Goal: Information Seeking & Learning: Learn about a topic

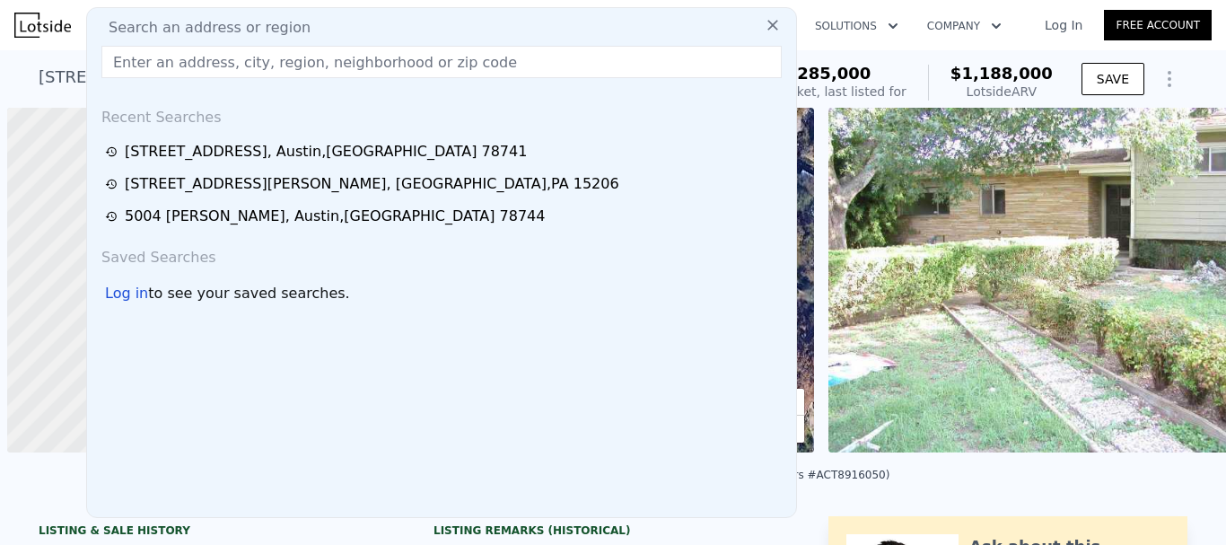
scroll to position [0, 7]
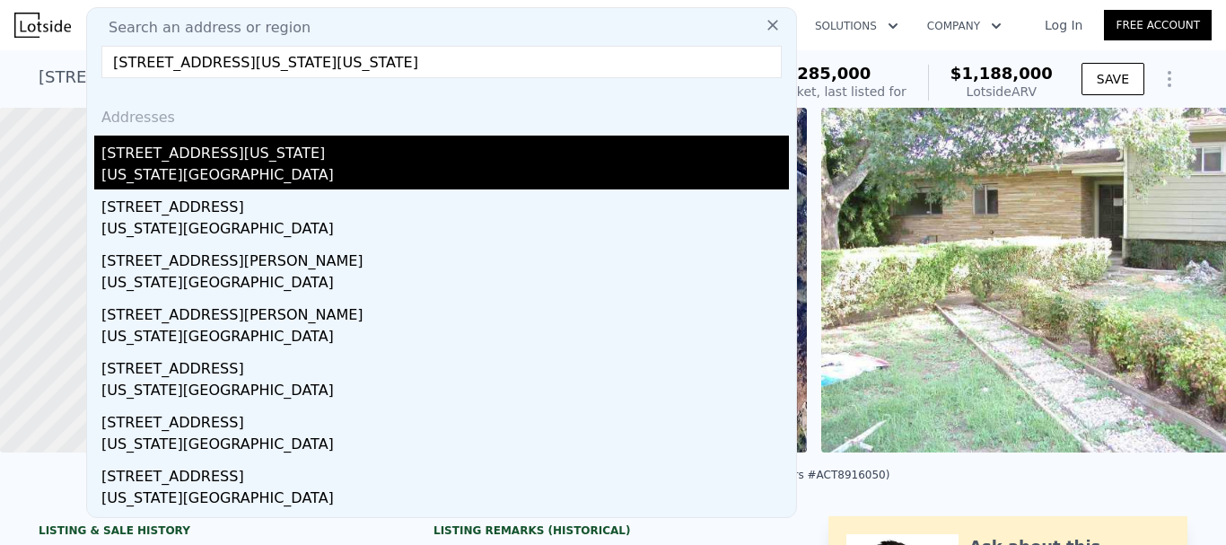
type input "[STREET_ADDRESS][US_STATE][US_STATE]"
click at [267, 161] on div "[STREET_ADDRESS][US_STATE]" at bounding box center [445, 150] width 688 height 29
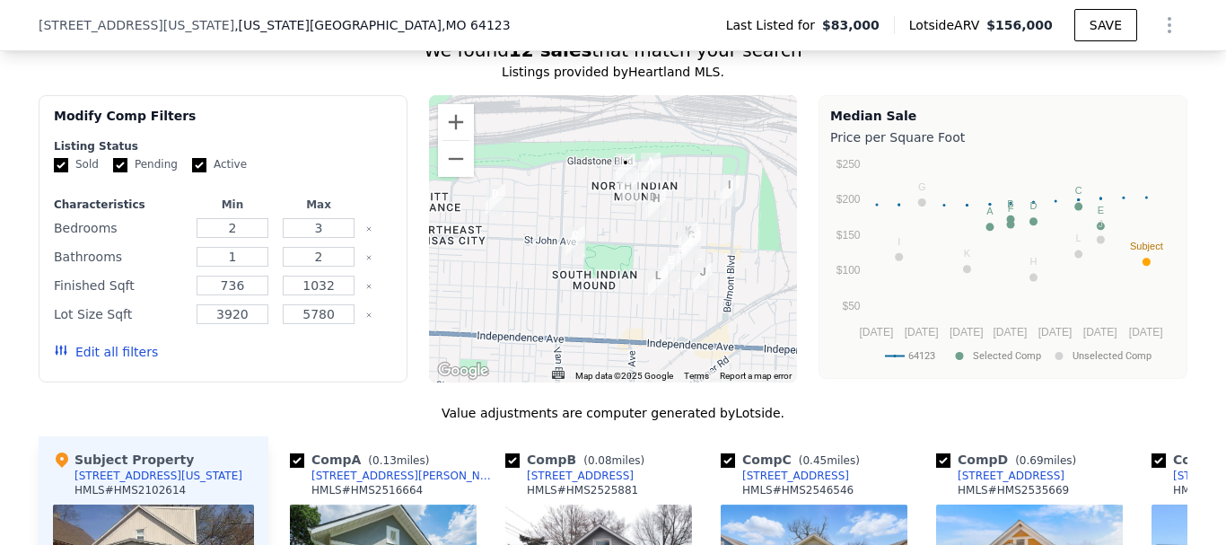
scroll to position [1292, 0]
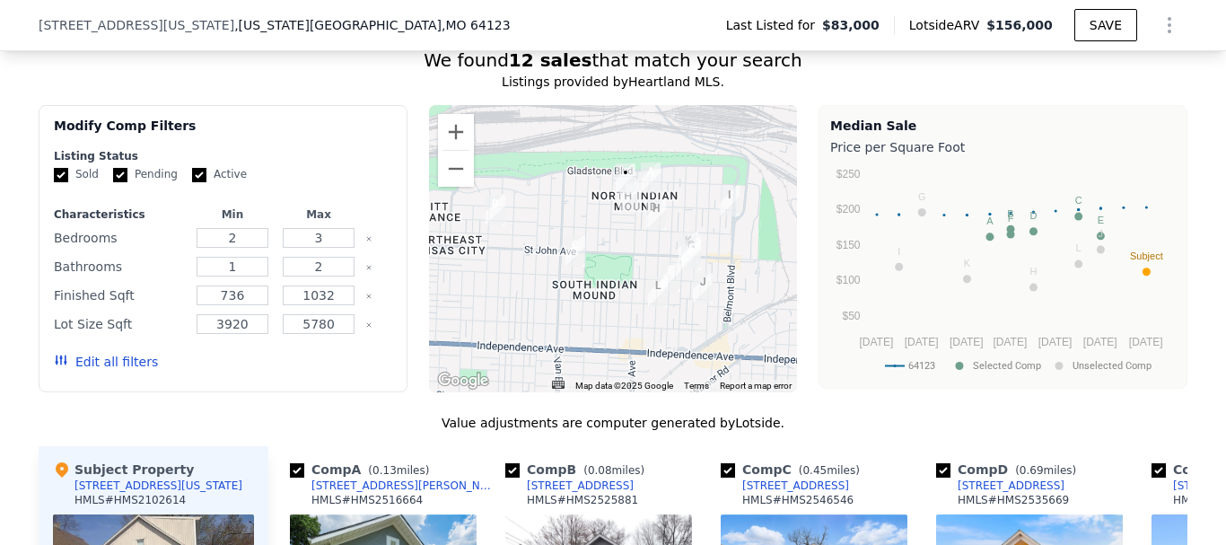
click at [113, 168] on input "Pending" at bounding box center [120, 175] width 14 height 14
checkbox input "false"
click at [192, 168] on input "Active" at bounding box center [199, 175] width 14 height 14
checkbox input "false"
click at [316, 349] on button "Update Search" at bounding box center [324, 361] width 136 height 25
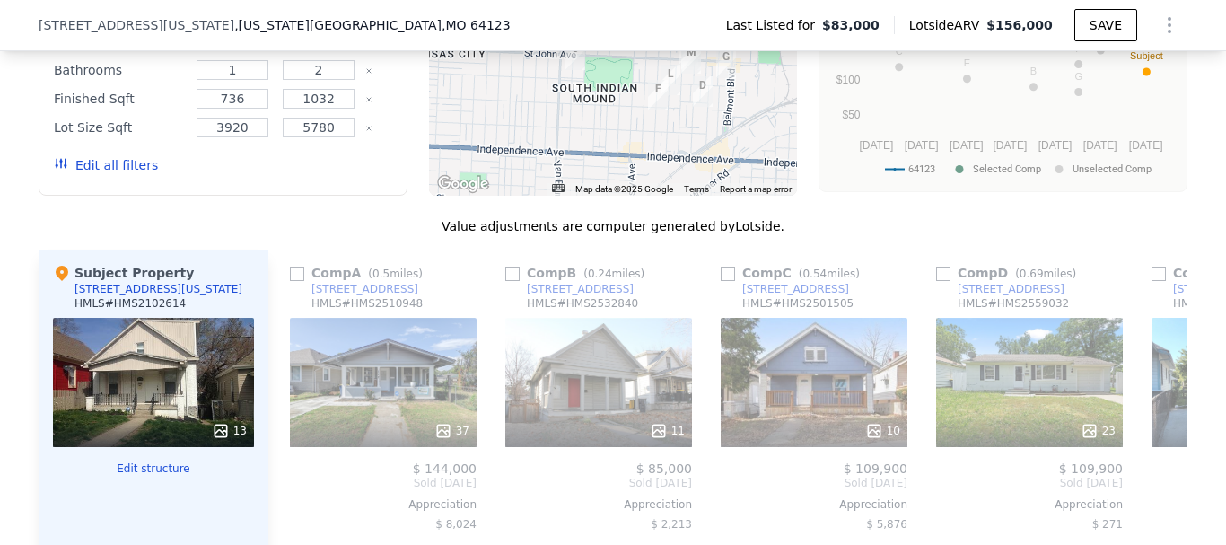
scroll to position [1518, 0]
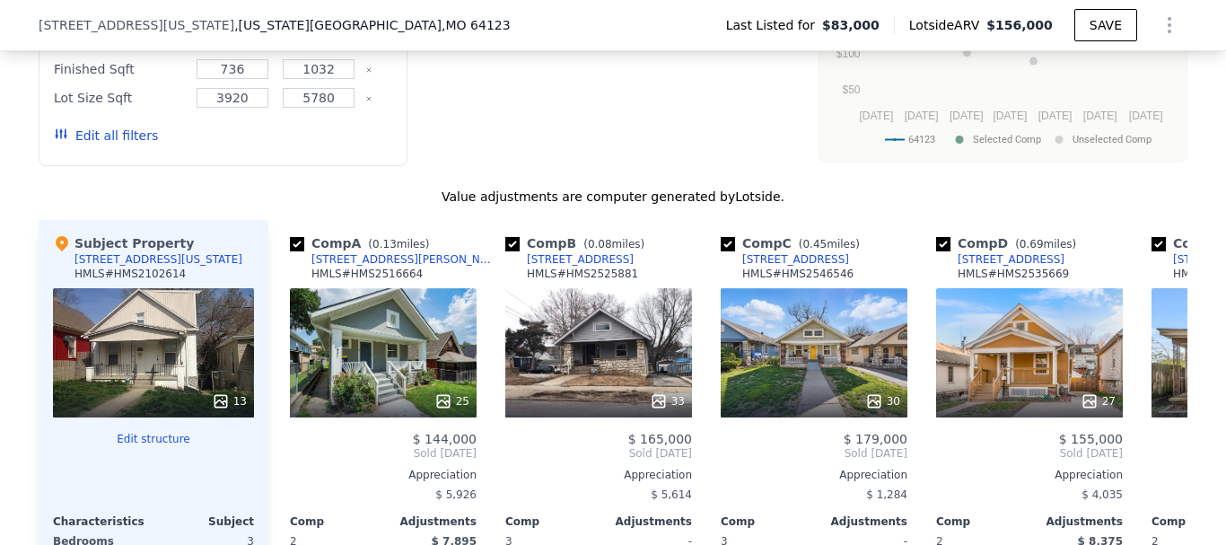
checkbox input "true"
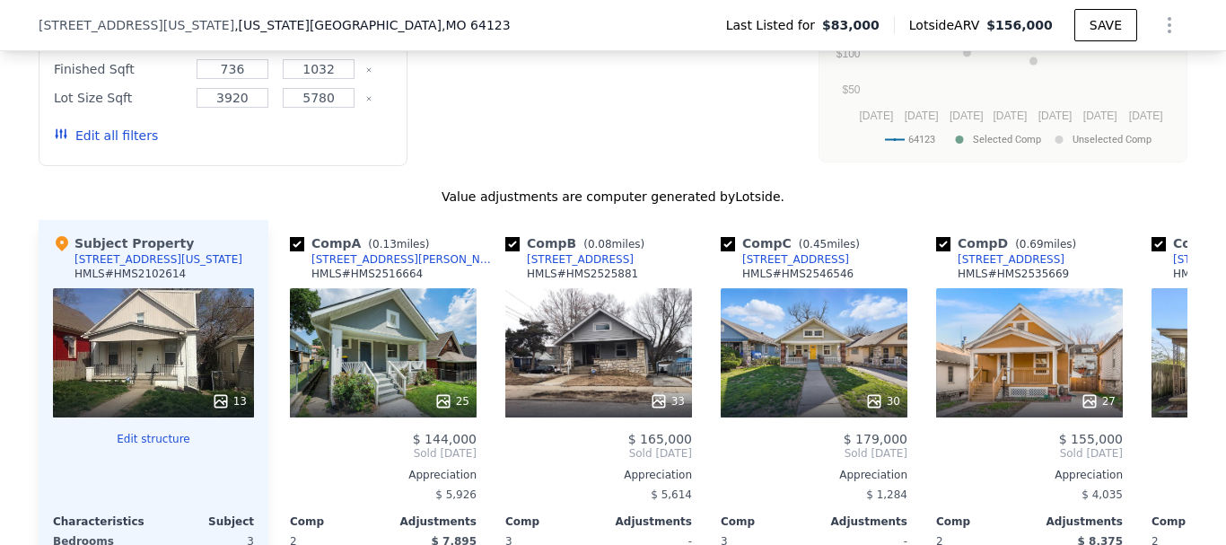
checkbox input "true"
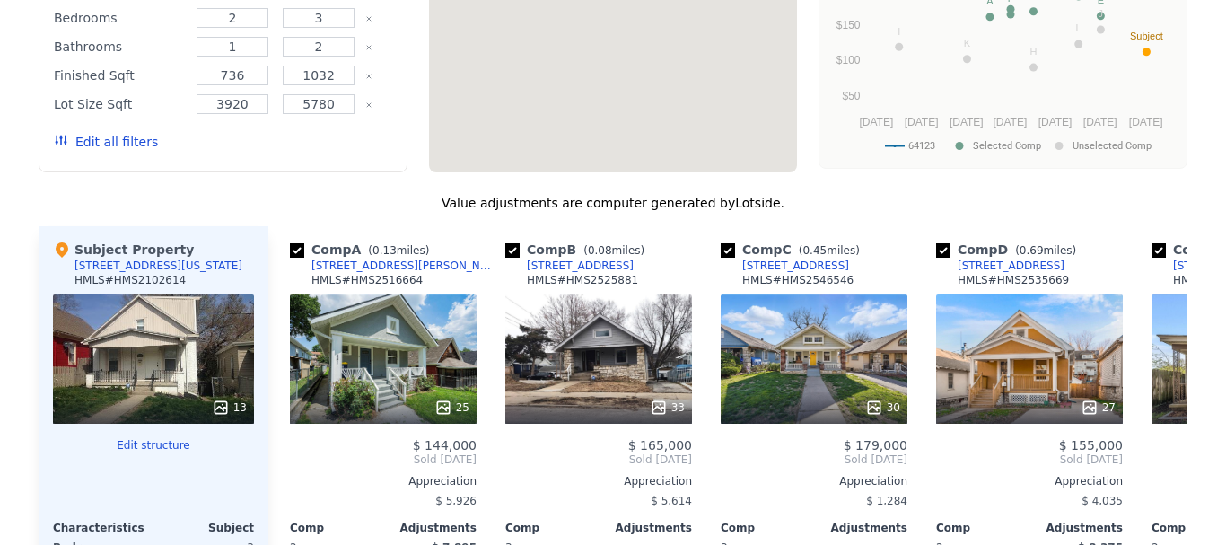
scroll to position [0, 0]
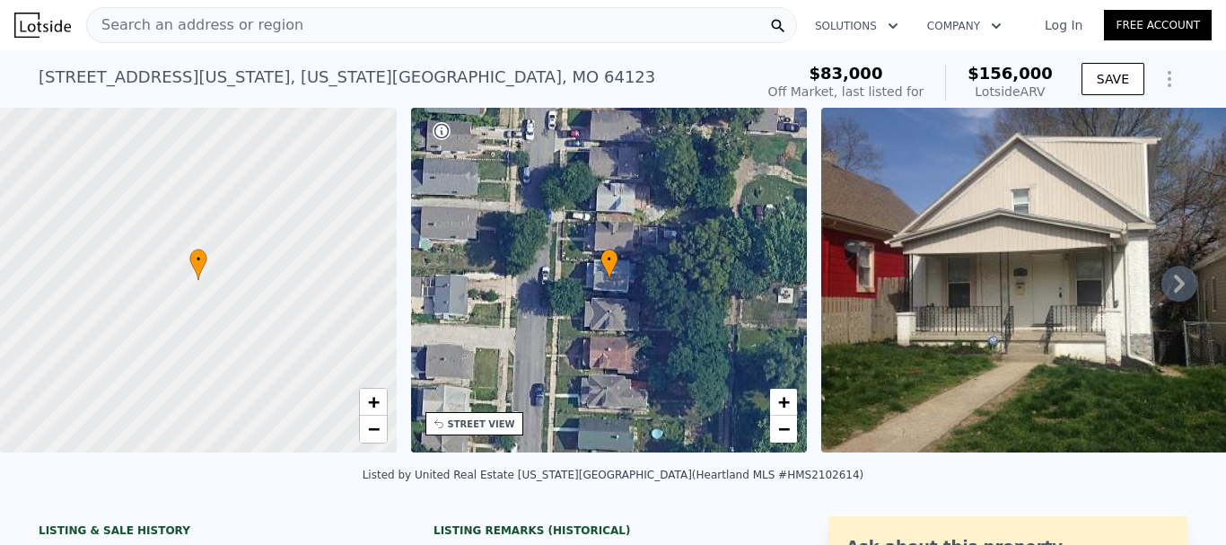
click at [565, 26] on div "Search an address or region" at bounding box center [441, 25] width 711 height 36
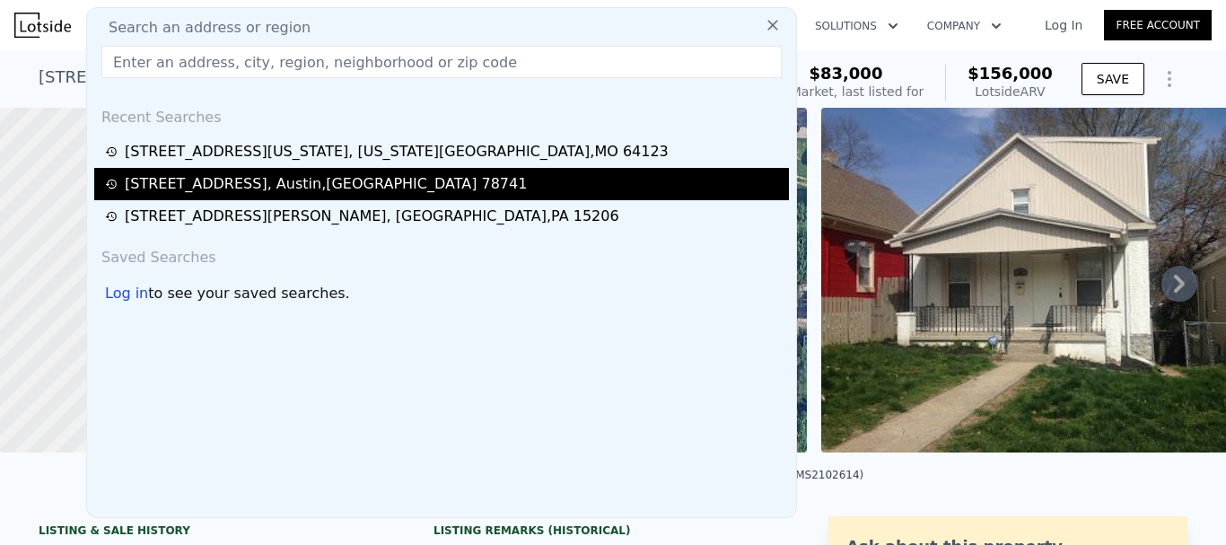
click at [284, 188] on div "[STREET_ADDRESS]" at bounding box center [326, 184] width 402 height 22
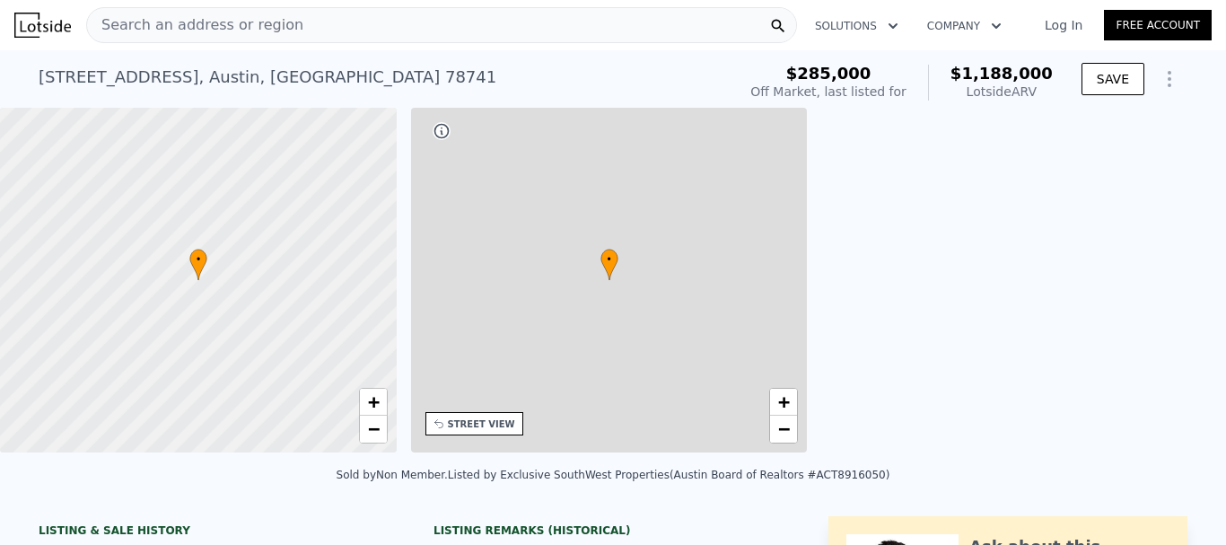
click at [267, 186] on div at bounding box center [199, 281] width 476 height 414
type input "4"
type input "3"
type input "1268"
type input "1986"
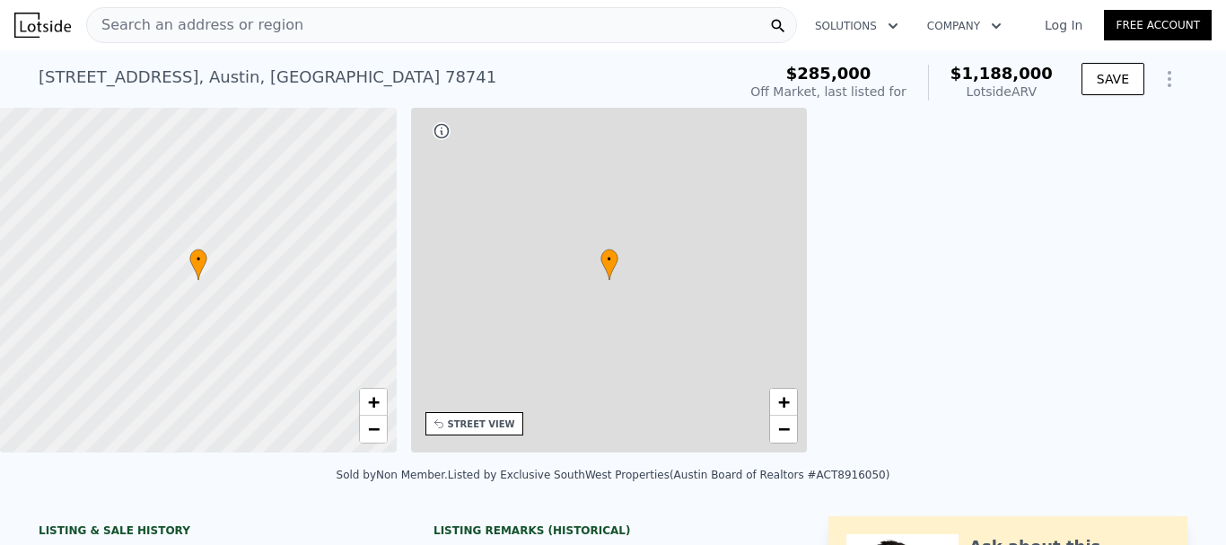
type input "13703.98"
type input "$ 1,188,000"
type input "7"
type input "$ 820,270"
